Goal: Information Seeking & Learning: Learn about a topic

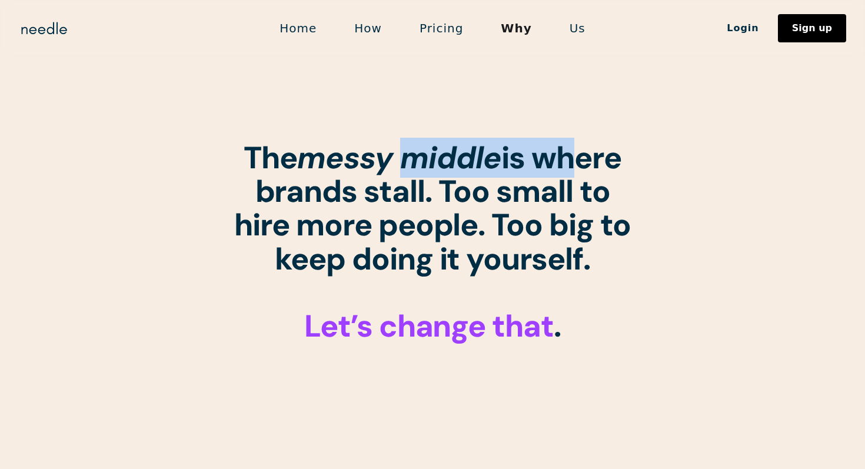
drag, startPoint x: 405, startPoint y: 155, endPoint x: 557, endPoint y: 163, distance: 152.0
click at [560, 163] on strong "The messy middle is where brands stall. Too small to hire more people. Too big …" at bounding box center [432, 208] width 397 height 141
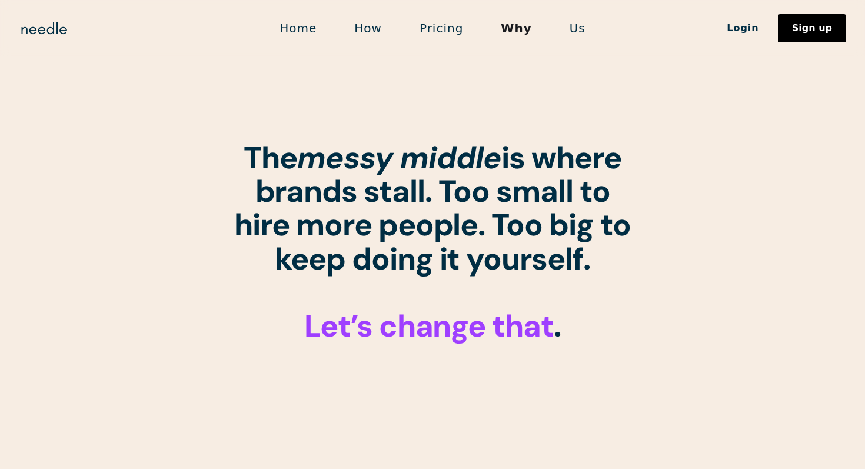
click at [374, 215] on strong "The messy middle is where brands stall. Too small to hire more people. Too big …" at bounding box center [432, 208] width 397 height 141
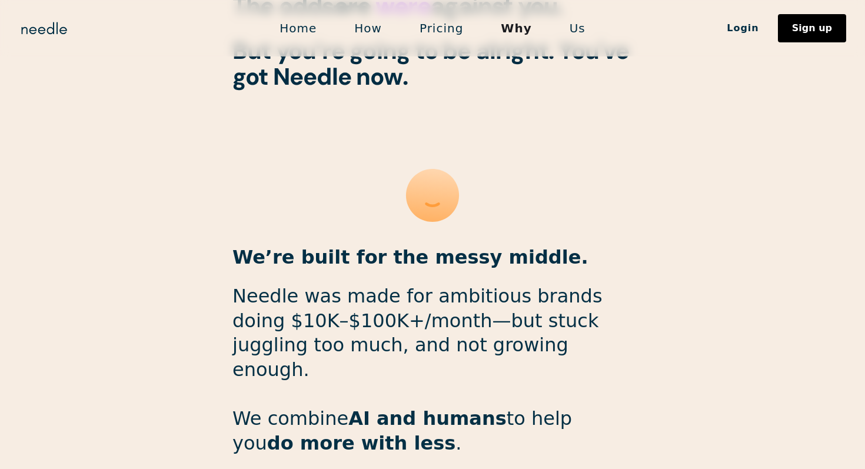
scroll to position [1429, 0]
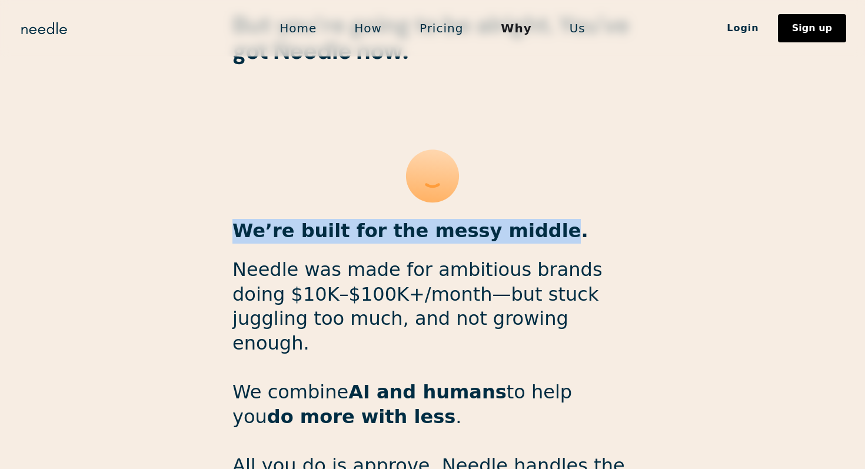
drag, startPoint x: 334, startPoint y: 198, endPoint x: 507, endPoint y: 211, distance: 173.5
click at [507, 219] on strong "We’re built for the messy middle." at bounding box center [410, 230] width 356 height 22
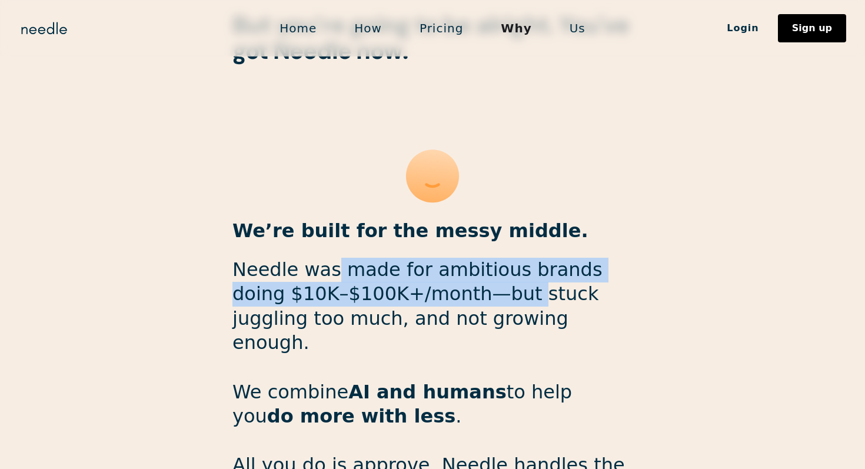
drag, startPoint x: 322, startPoint y: 254, endPoint x: 458, endPoint y: 266, distance: 137.0
click at [458, 266] on p "Needle was made for ambitious brands doing $10K–$100K+/month—but stuck juggling…" at bounding box center [432, 393] width 400 height 270
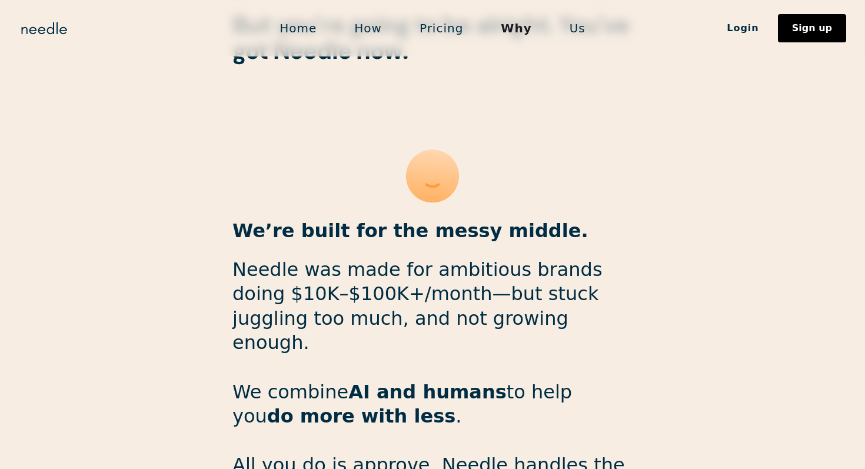
click at [447, 280] on p "Needle was made for ambitious brands doing $10K–$100K+/month—but stuck juggling…" at bounding box center [432, 393] width 400 height 270
drag, startPoint x: 431, startPoint y: 272, endPoint x: 482, endPoint y: 288, distance: 53.0
click at [482, 288] on p "Needle was made for ambitious brands doing $10K–$100K+/month—but stuck juggling…" at bounding box center [432, 393] width 400 height 270
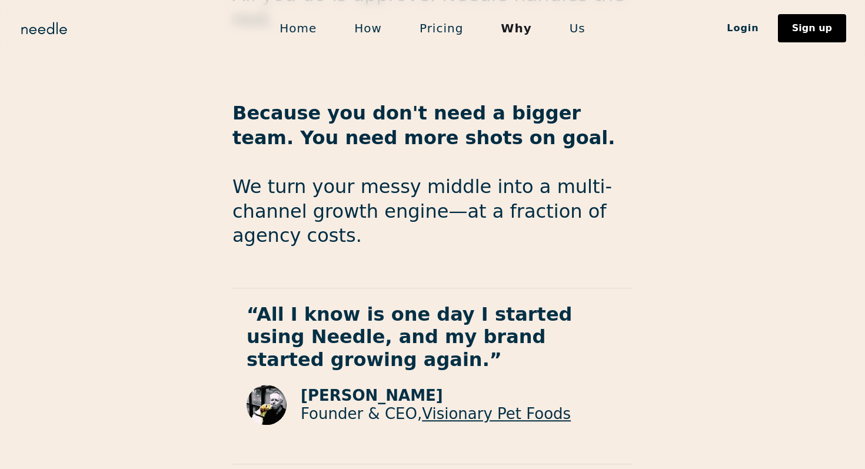
scroll to position [1924, 0]
